Goal: Check status: Check status

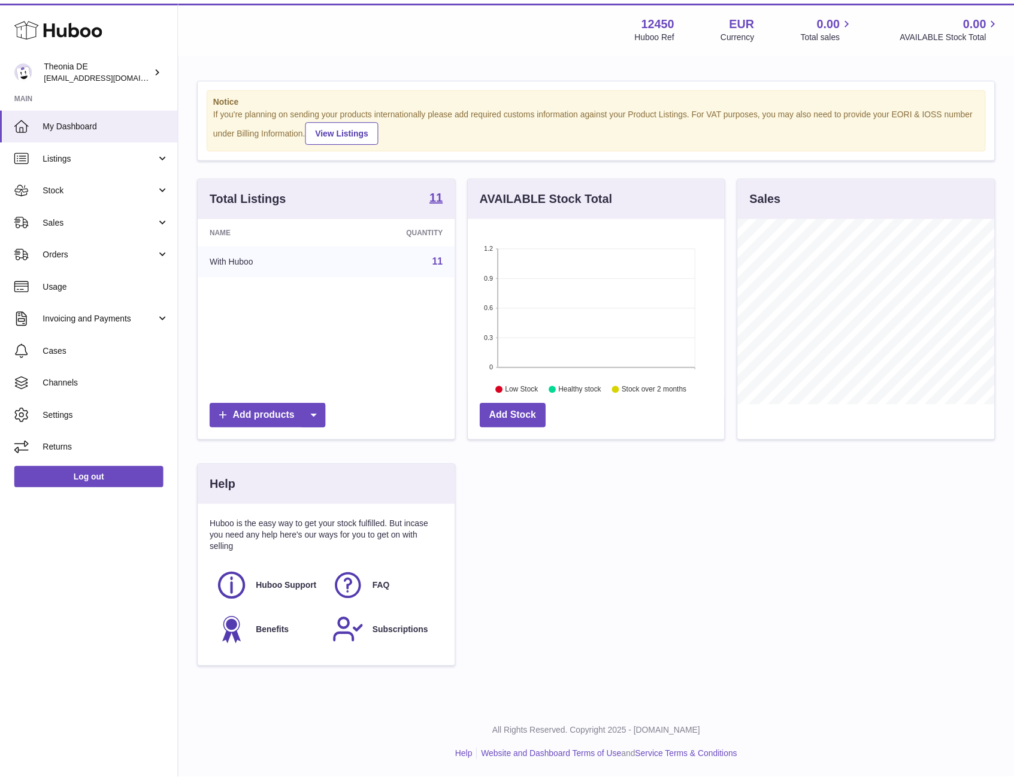
scroll to position [187, 256]
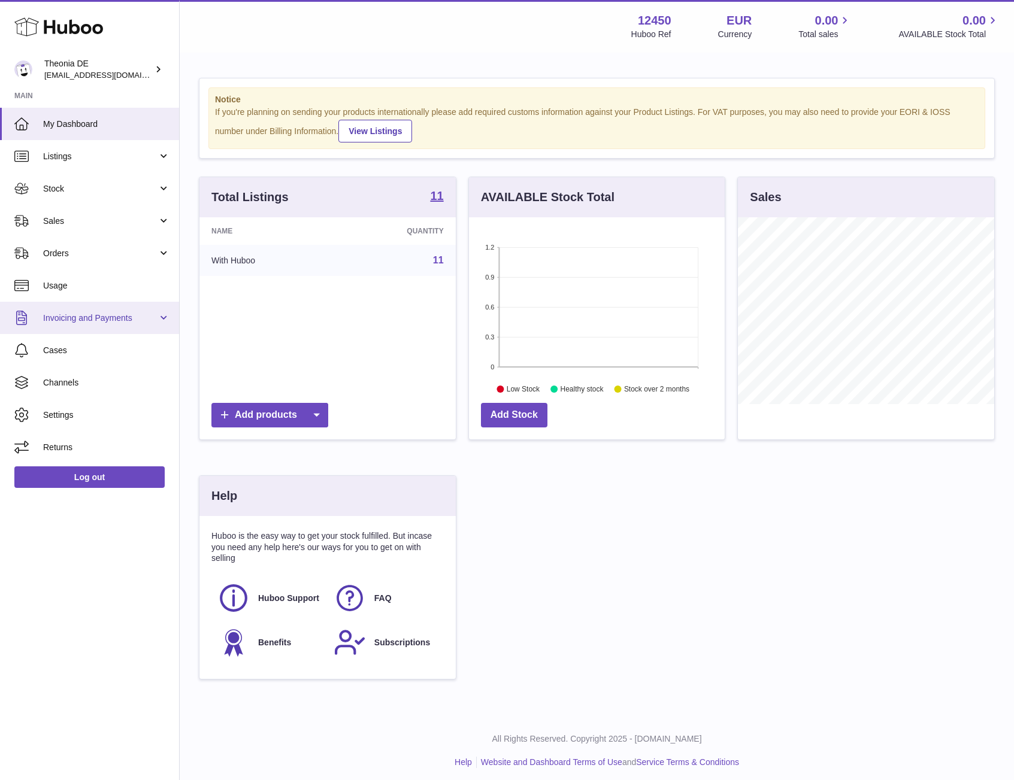
click at [97, 320] on span "Invoicing and Payments" at bounding box center [100, 318] width 114 height 11
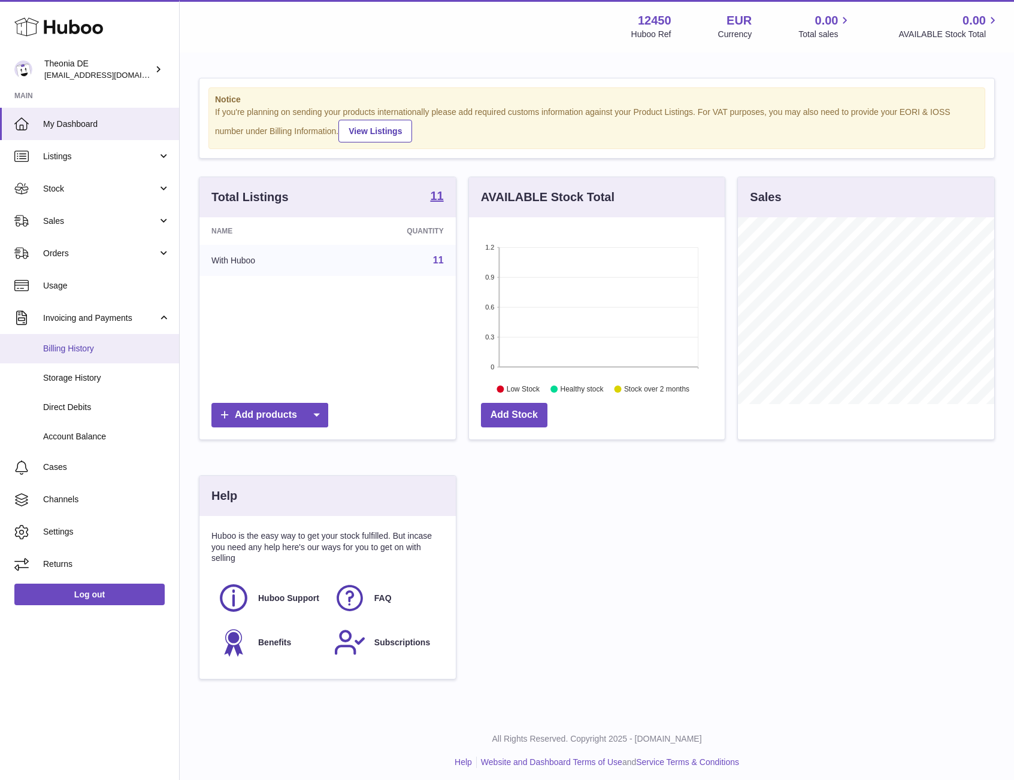
click at [99, 358] on link "Billing History" at bounding box center [89, 348] width 179 height 29
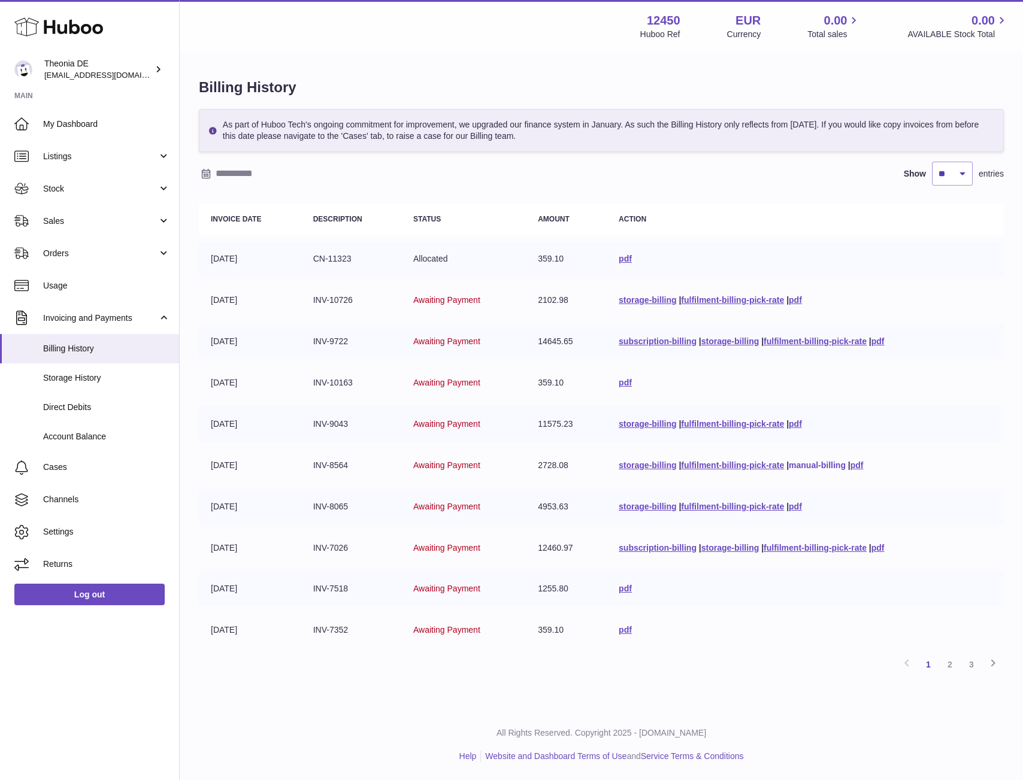
click at [817, 465] on link "manual-billing" at bounding box center [817, 466] width 57 height 10
click at [88, 255] on span "Orders" at bounding box center [100, 253] width 114 height 11
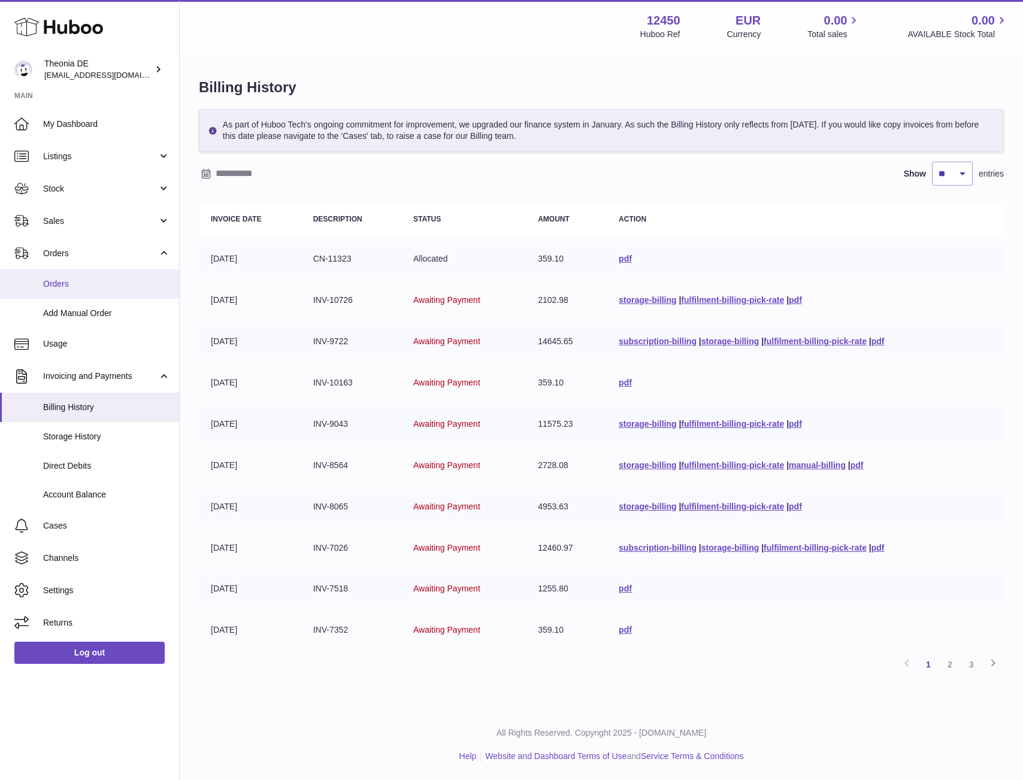
click at [95, 281] on span "Orders" at bounding box center [106, 283] width 127 height 11
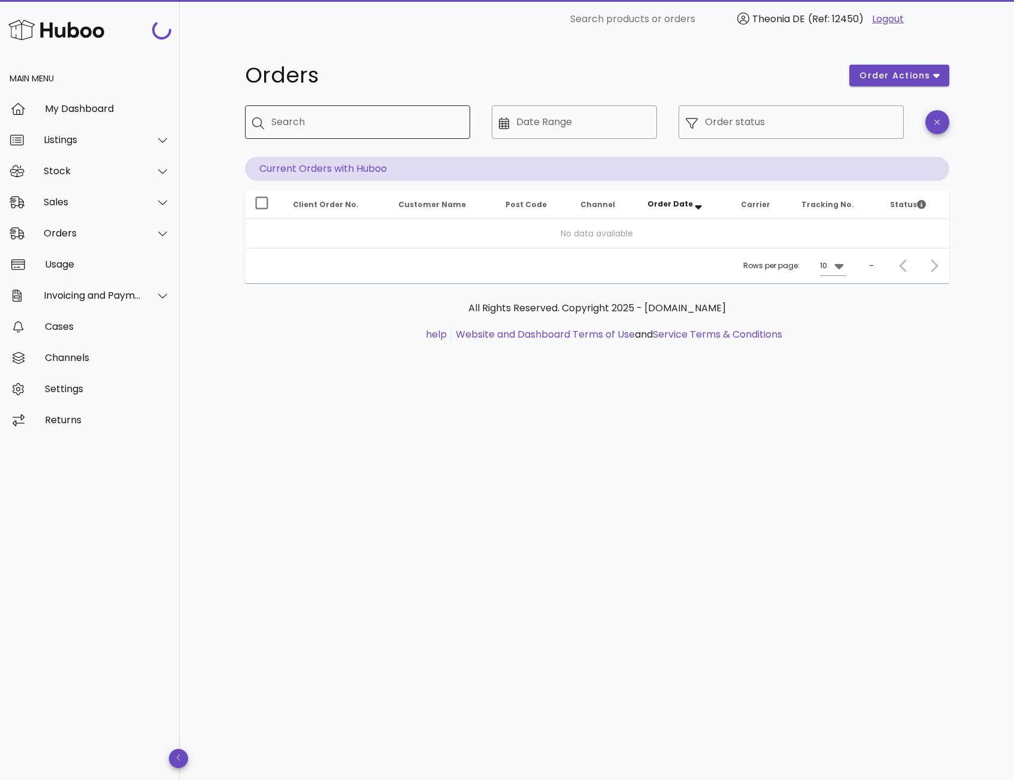
click at [338, 132] on div "Search" at bounding box center [365, 122] width 189 height 34
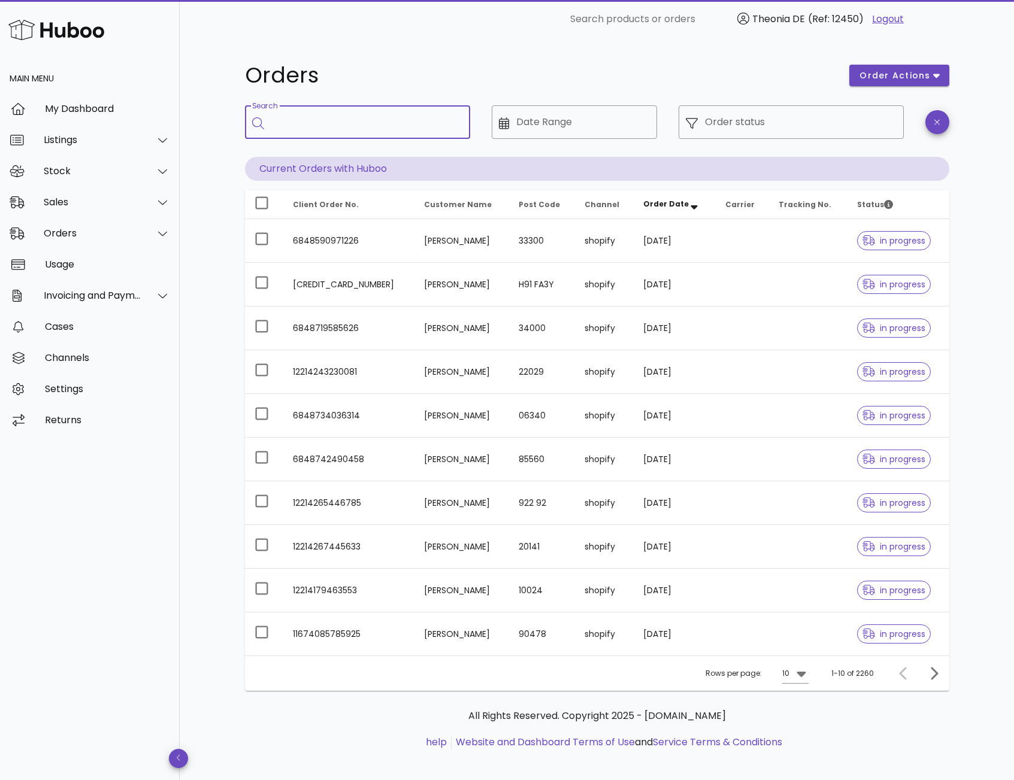
paste input "**********"
type input "**********"
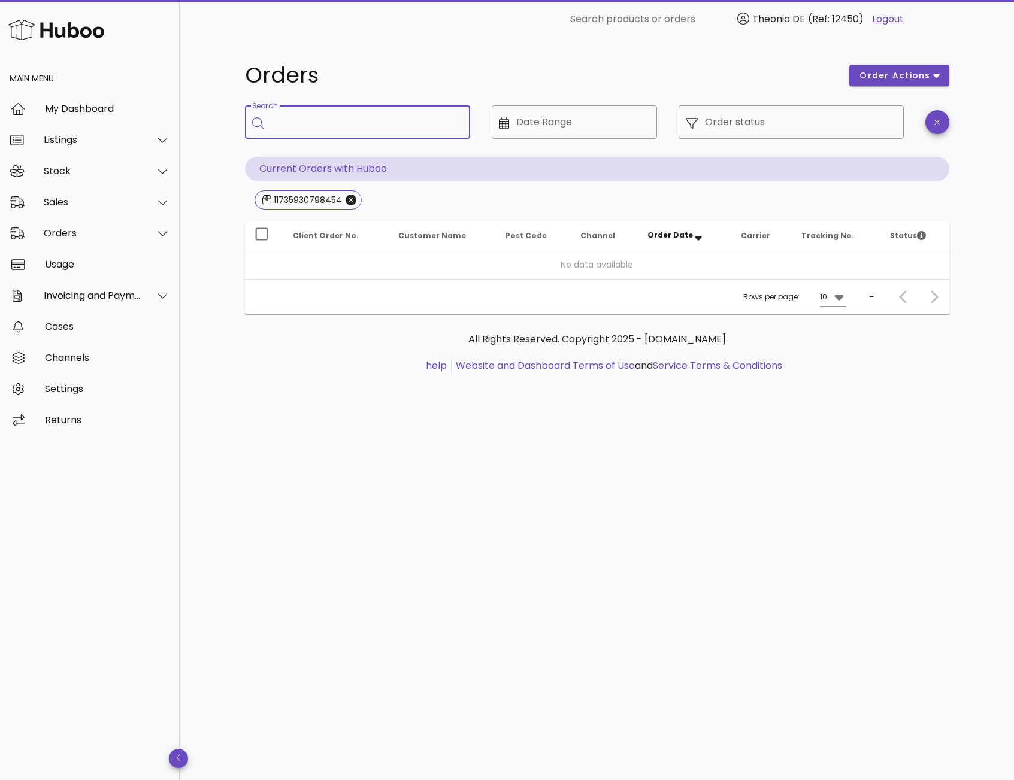
click at [369, 419] on div "Orders order actions ​ Search ​ Date Range ​ Order status Current Orders with H…" at bounding box center [597, 409] width 834 height 742
click at [939, 118] on icon "button" at bounding box center [936, 122] width 5 height 9
